Goal: Transaction & Acquisition: Purchase product/service

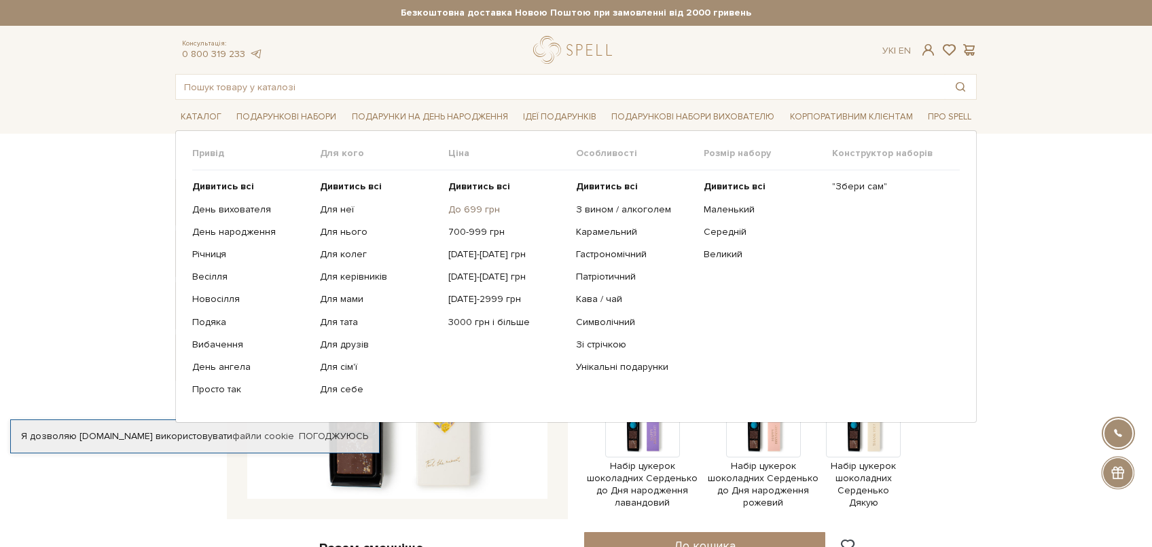
click at [467, 209] on link "До 699 грн" at bounding box center [506, 210] width 117 height 12
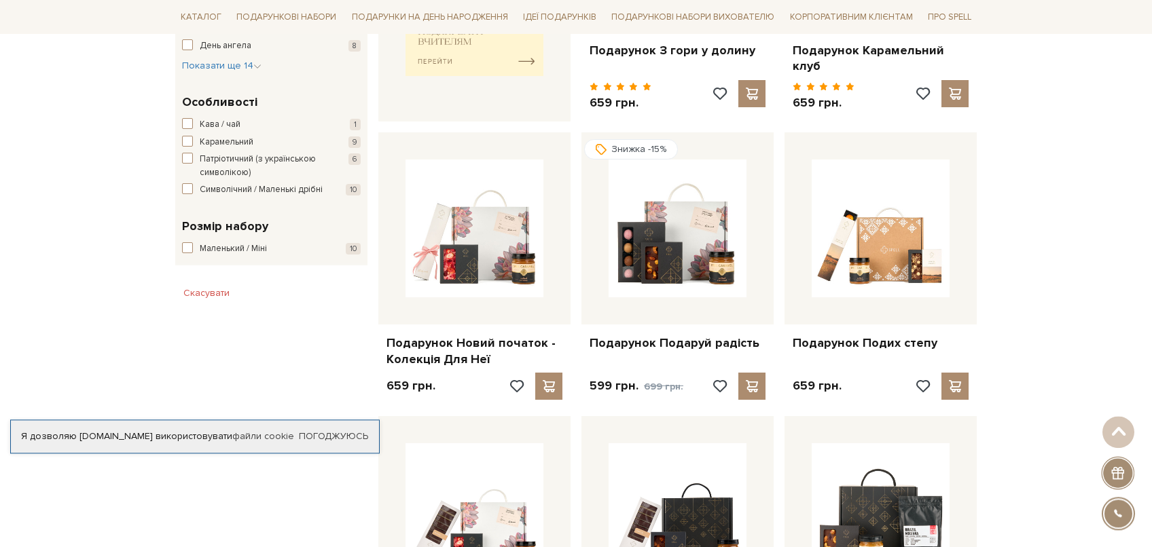
scroll to position [792, 0]
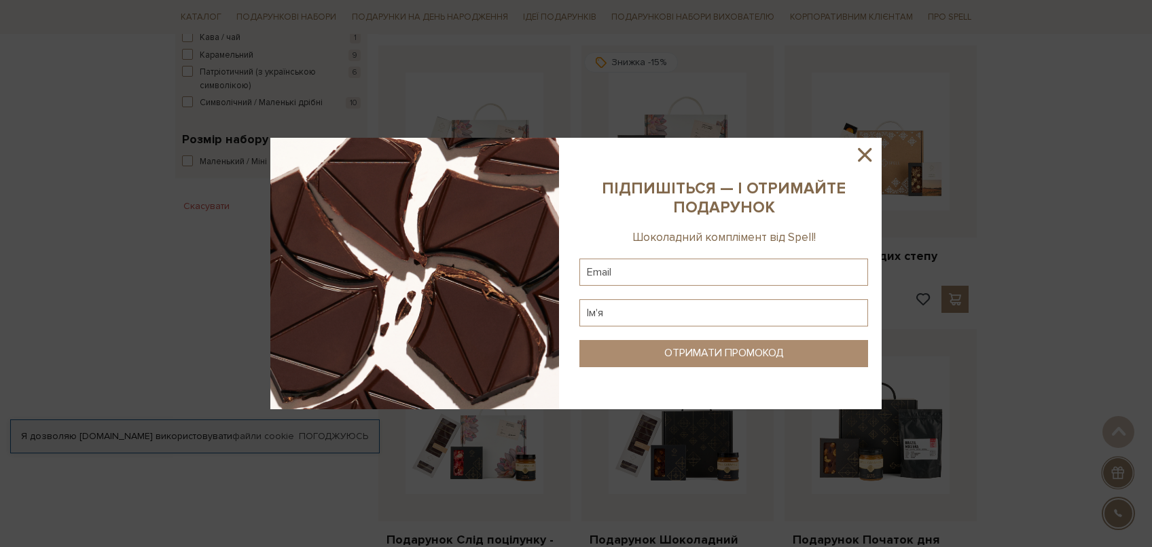
click at [860, 151] on icon at bounding box center [865, 155] width 14 height 14
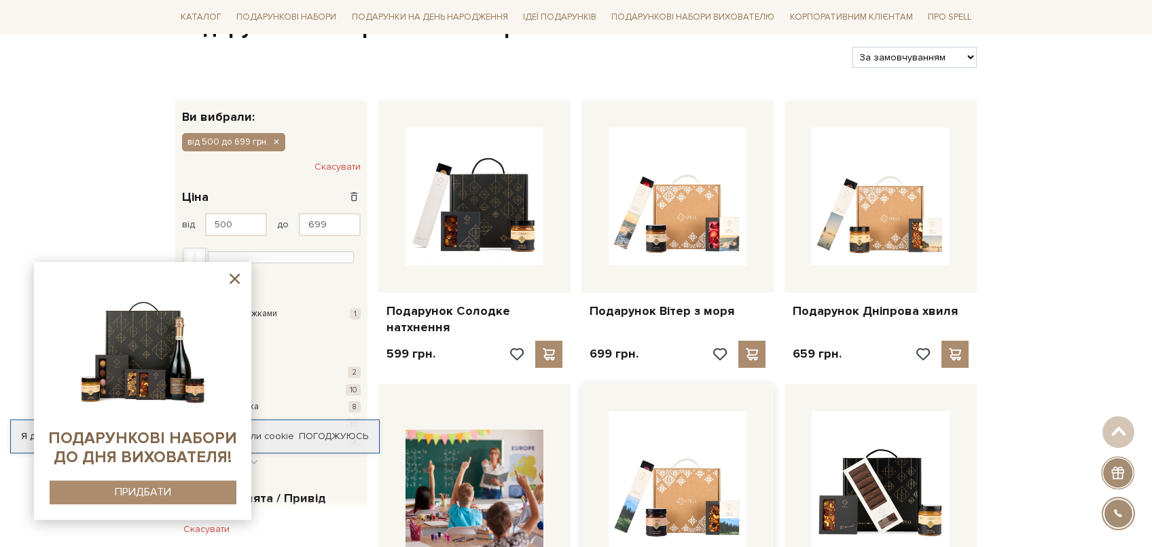
scroll to position [0, 0]
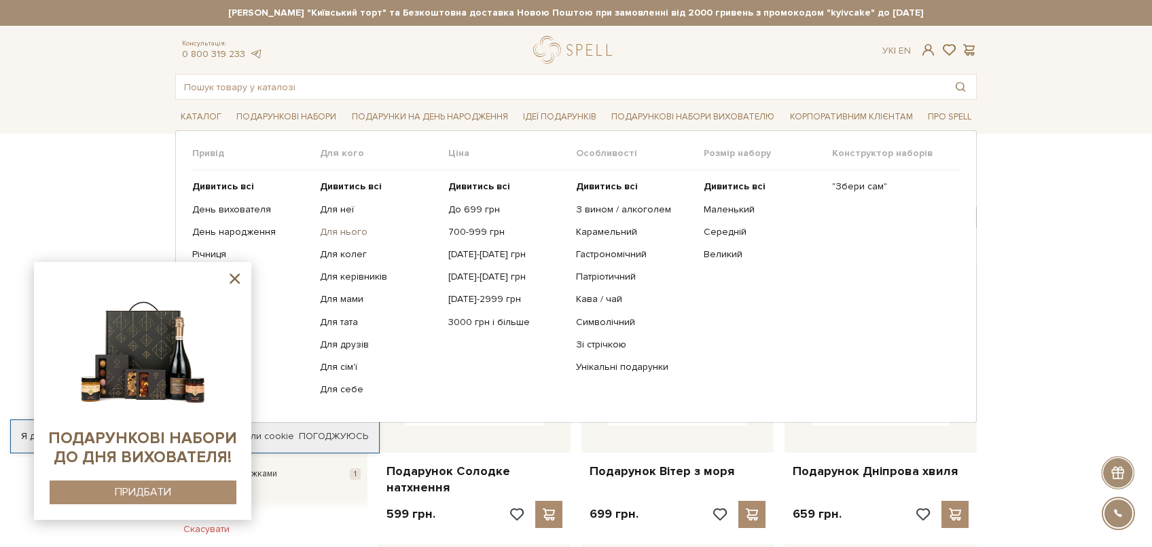
click at [342, 232] on link "Для нього" at bounding box center [378, 232] width 117 height 12
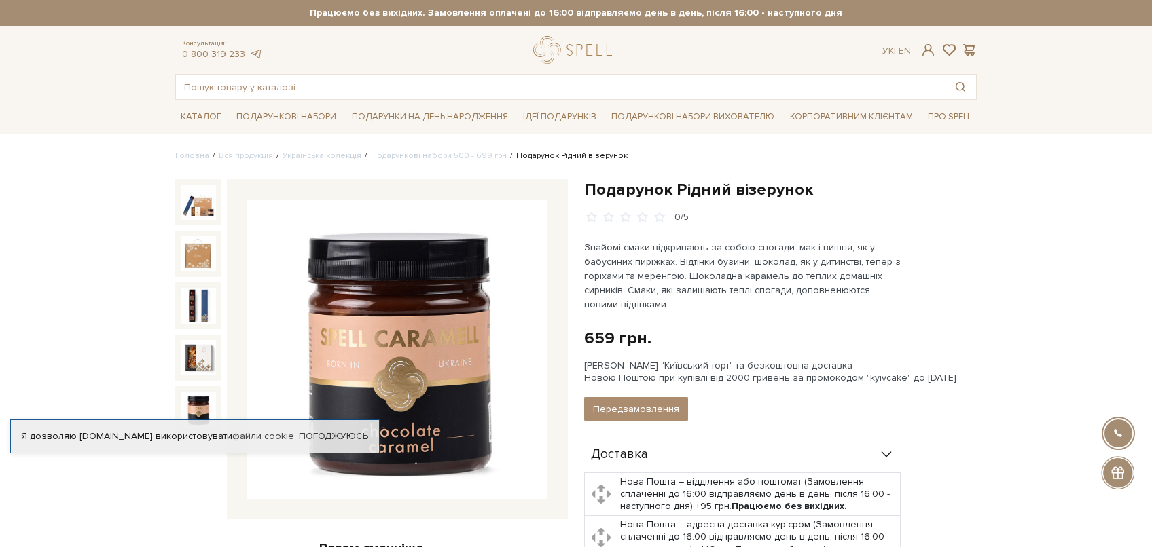
click at [203, 398] on img at bounding box center [198, 409] width 35 height 35
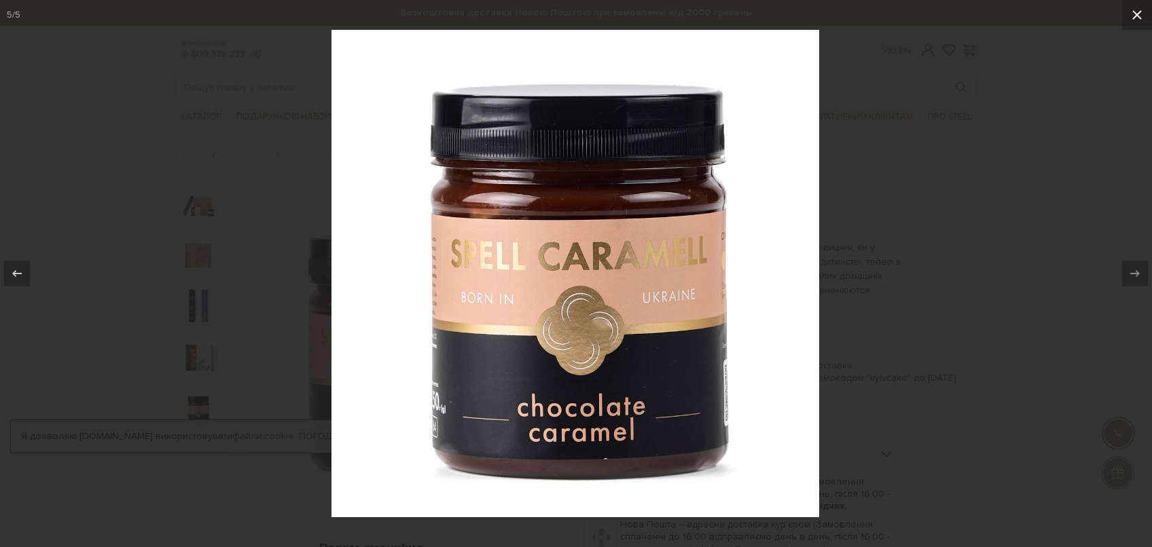
click at [1143, 16] on icon at bounding box center [1137, 15] width 16 height 16
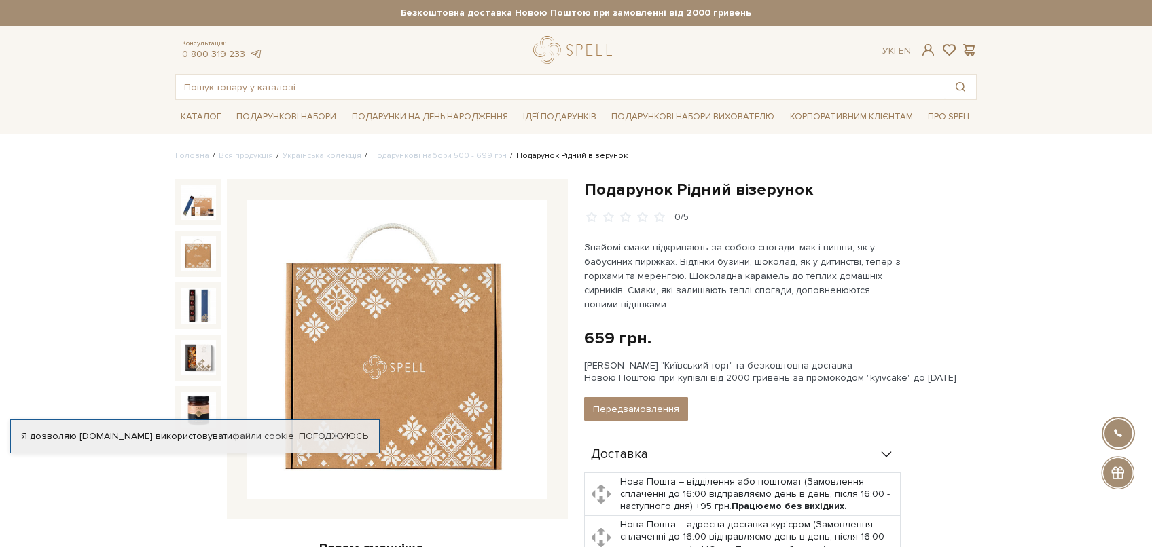
click at [208, 255] on img at bounding box center [198, 253] width 35 height 35
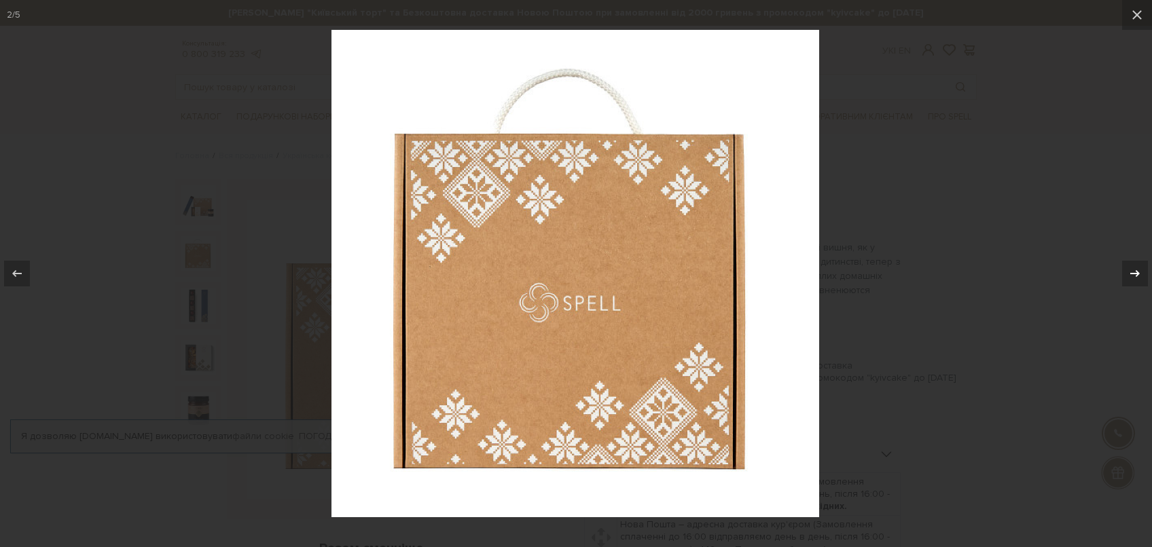
click at [1141, 274] on icon at bounding box center [1135, 274] width 16 height 16
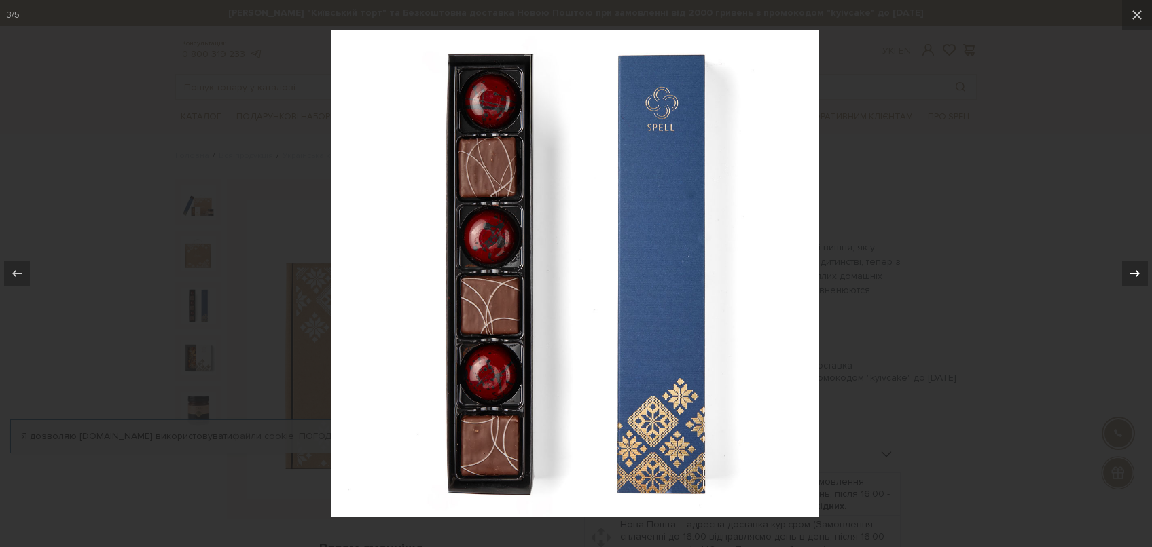
click at [1141, 274] on icon at bounding box center [1135, 274] width 16 height 16
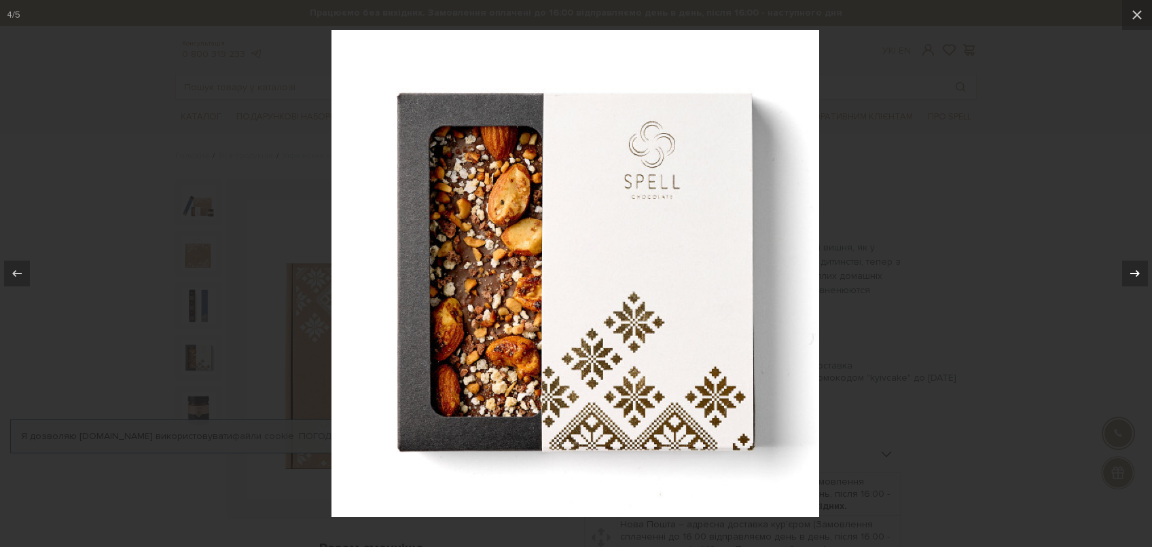
click at [1141, 274] on icon at bounding box center [1135, 274] width 16 height 16
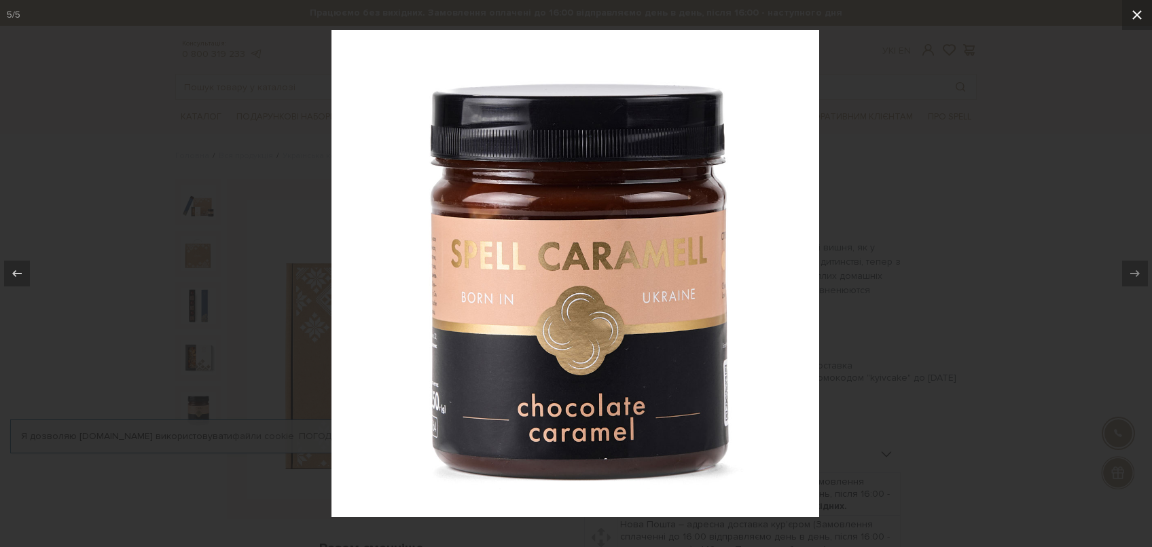
click at [1142, 14] on icon at bounding box center [1137, 15] width 16 height 16
